Goal: Task Accomplishment & Management: Use online tool/utility

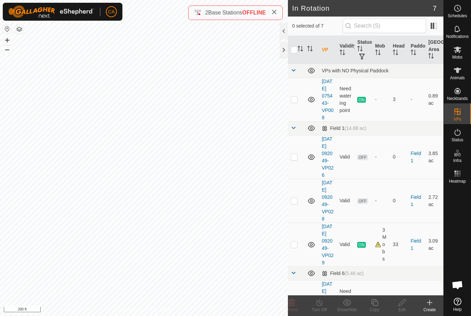
click at [297, 203] on p-checkbox at bounding box center [294, 201] width 7 height 6
click at [299, 215] on td at bounding box center [296, 201] width 17 height 44
checkbox input "false"
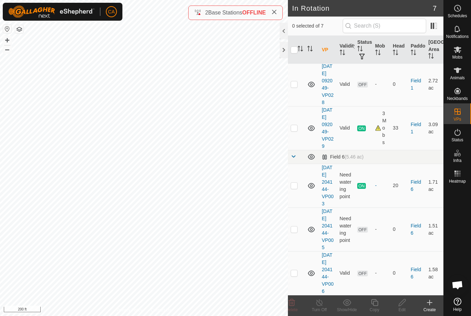
scroll to position [167, 0]
click at [299, 220] on td at bounding box center [296, 230] width 17 height 44
click at [297, 223] on td at bounding box center [296, 230] width 17 height 44
checkbox input "false"
click at [300, 168] on td at bounding box center [296, 186] width 17 height 44
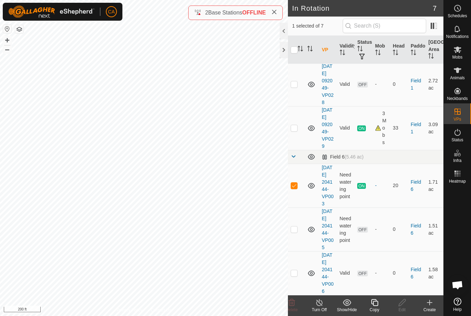
click at [297, 183] on p-checkbox at bounding box center [294, 186] width 7 height 6
checkbox input "false"
click at [302, 106] on td at bounding box center [296, 128] width 17 height 44
checkbox input "true"
click at [380, 309] on div "Copy" at bounding box center [375, 310] width 28 height 6
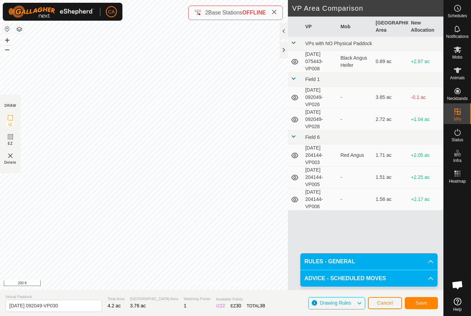
click at [427, 300] on span "Save" at bounding box center [421, 303] width 12 height 6
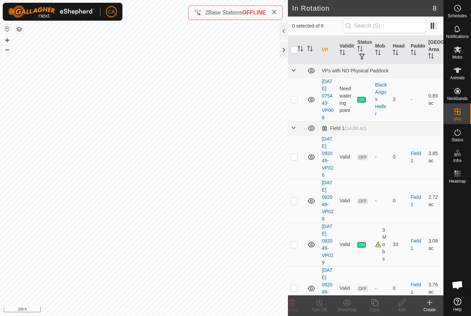
click at [300, 215] on td at bounding box center [296, 201] width 17 height 44
checkbox input "true"
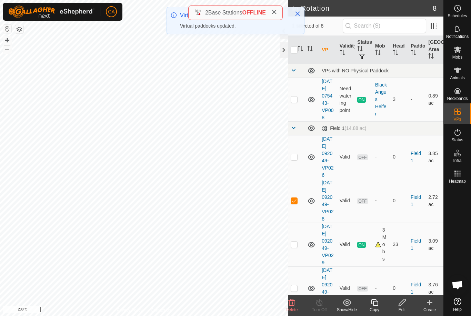
click at [299, 219] on td at bounding box center [296, 201] width 17 height 44
checkbox input "false"
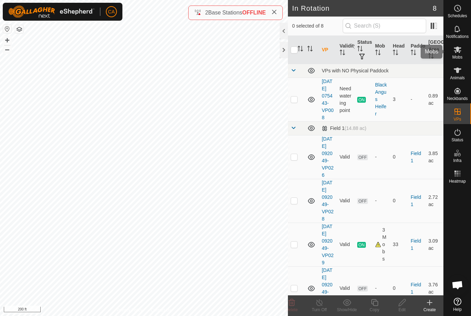
click at [462, 51] on es-mob-svg-icon at bounding box center [457, 49] width 12 height 11
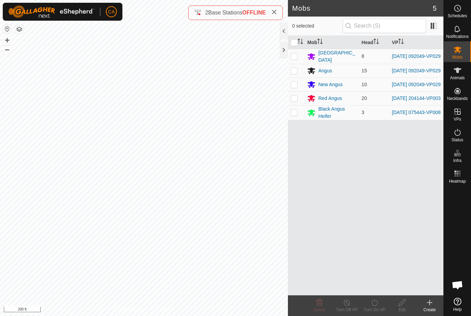
click at [292, 57] on p-checkbox at bounding box center [294, 56] width 7 height 6
checkbox input "true"
click at [297, 72] on p-checkbox at bounding box center [294, 71] width 7 height 6
checkbox input "true"
click at [294, 87] on p-checkbox at bounding box center [294, 85] width 7 height 6
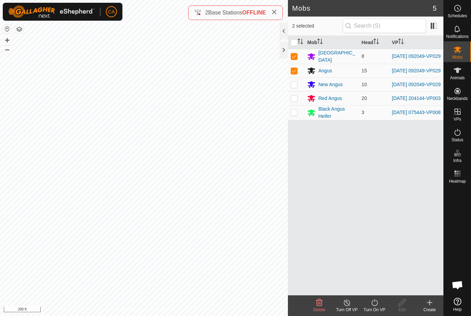
checkbox input "true"
click at [376, 305] on icon at bounding box center [374, 302] width 6 height 7
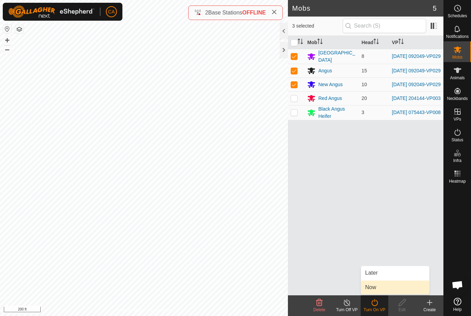
click at [382, 288] on link "Now" at bounding box center [395, 288] width 68 height 14
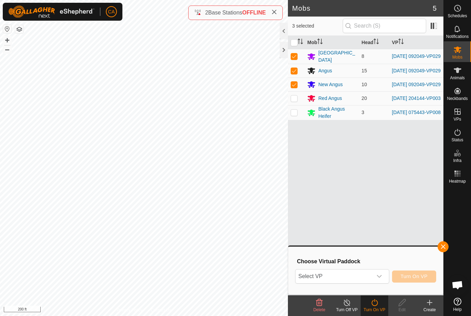
click at [360, 279] on span "Select VP" at bounding box center [333, 277] width 77 height 14
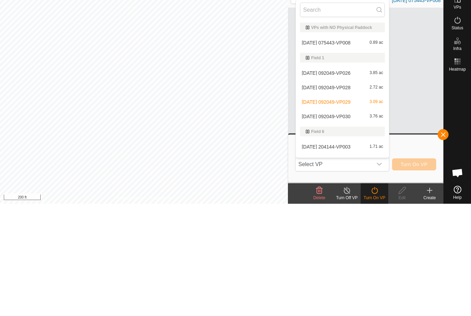
click at [347, 183] on span "[DATE] 092049-VP026" at bounding box center [326, 185] width 49 height 5
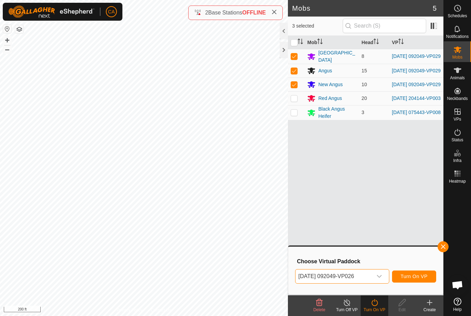
click at [334, 278] on span "[DATE] 092049-VP026" at bounding box center [333, 277] width 77 height 14
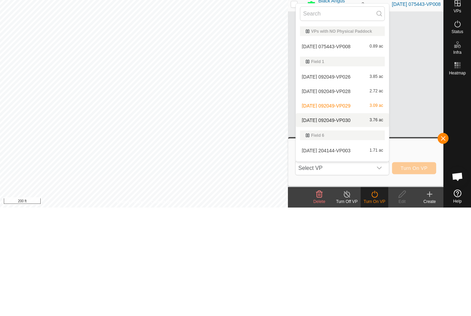
click at [348, 224] on div "[DATE] 092049-VP030 3.76 ac" at bounding box center [342, 228] width 85 height 8
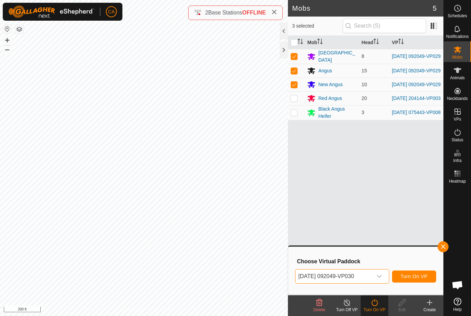
click at [411, 274] on span "Turn On VP" at bounding box center [414, 277] width 27 height 6
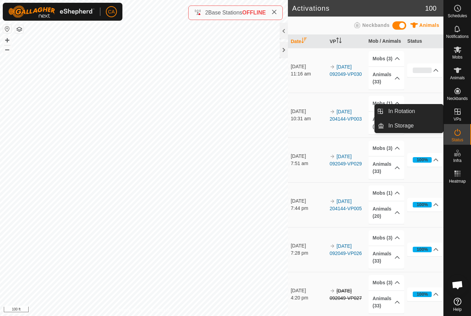
click at [412, 113] on span "In Rotation" at bounding box center [401, 111] width 27 height 8
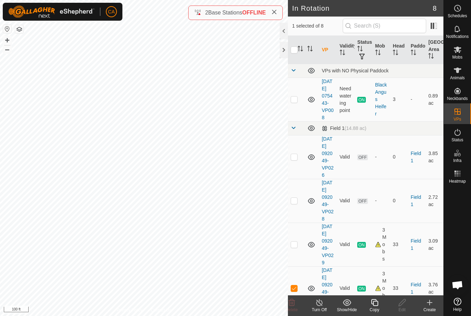
click at [297, 222] on td at bounding box center [296, 201] width 17 height 44
click at [298, 219] on td at bounding box center [296, 201] width 17 height 44
checkbox input "false"
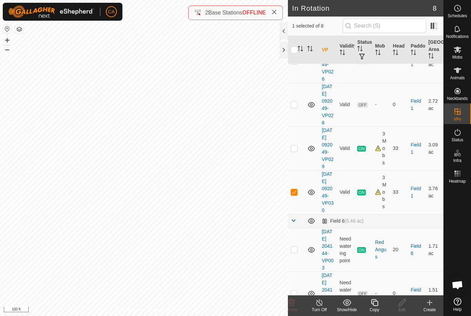
scroll to position [100, 0]
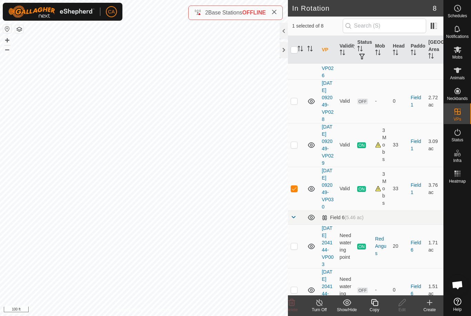
click at [300, 268] on td at bounding box center [296, 246] width 17 height 44
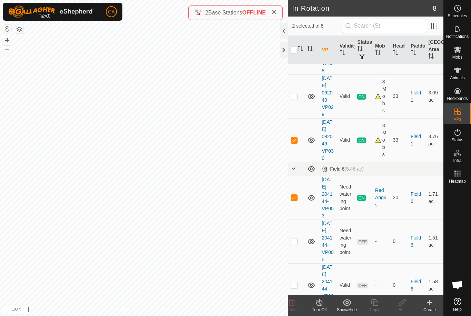
scroll to position [150, 0]
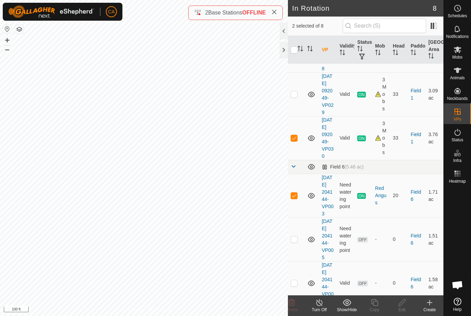
click at [295, 198] on p-checkbox at bounding box center [294, 196] width 7 height 6
checkbox input "false"
click at [296, 141] on p-checkbox at bounding box center [294, 138] width 7 height 6
checkbox input "false"
click at [296, 242] on p-checkbox at bounding box center [294, 240] width 7 height 6
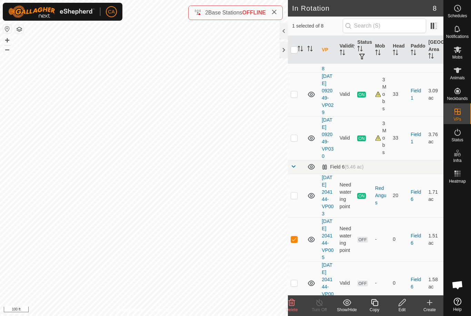
click at [296, 306] on delete-svg-icon at bounding box center [292, 303] width 28 height 8
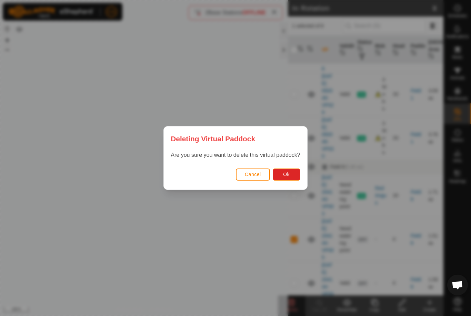
click at [290, 177] on button "Ok" at bounding box center [287, 175] width 28 height 12
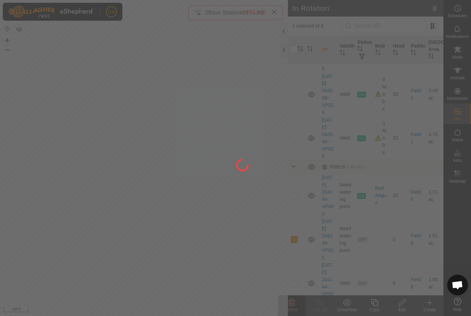
checkbox input "false"
